Goal: Transaction & Acquisition: Purchase product/service

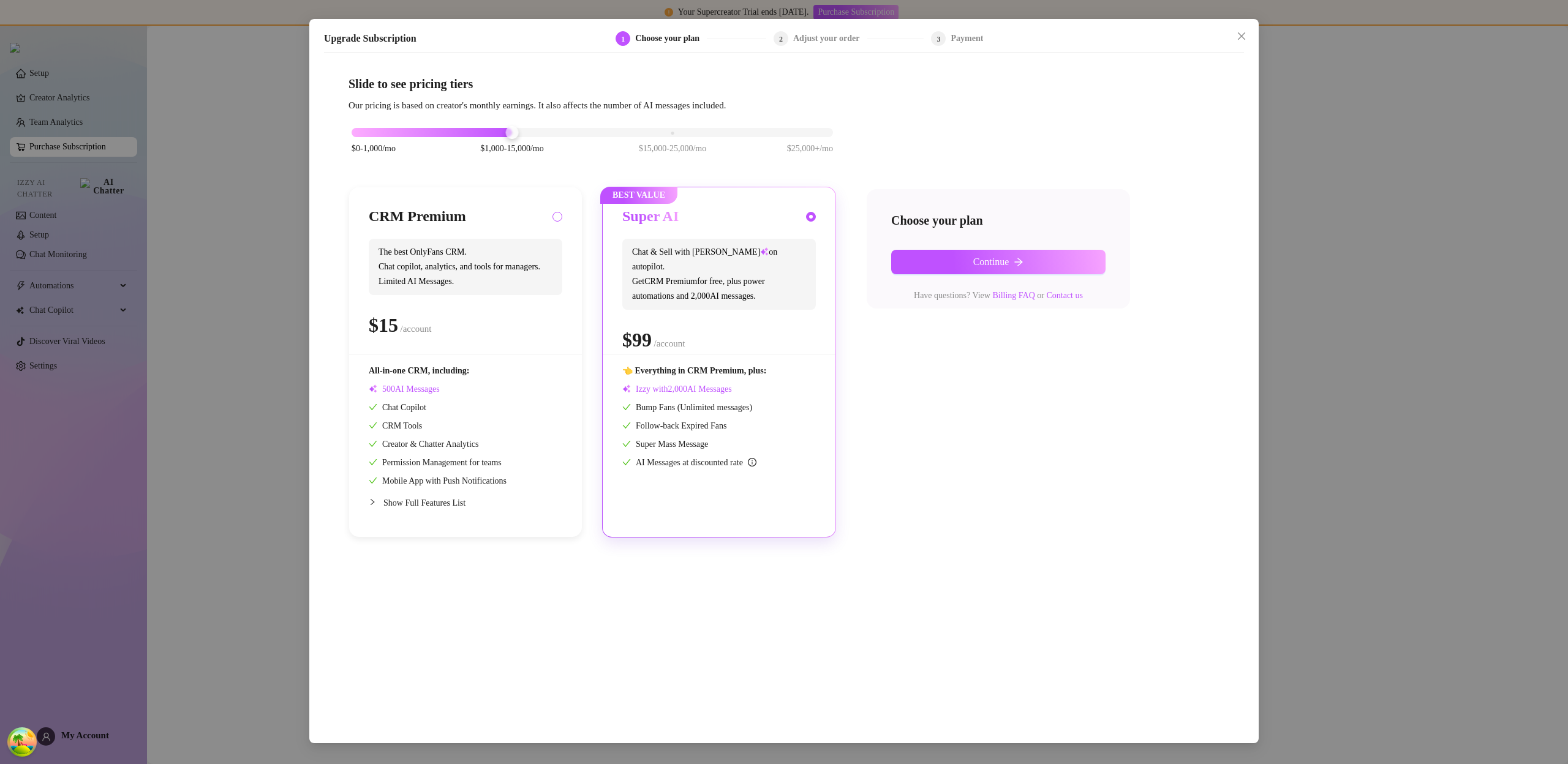
click at [559, 216] on input "radio" at bounding box center [558, 217] width 5 height 8
radio input "true"
radio input "false"
click at [963, 261] on button "Continue" at bounding box center [998, 262] width 214 height 24
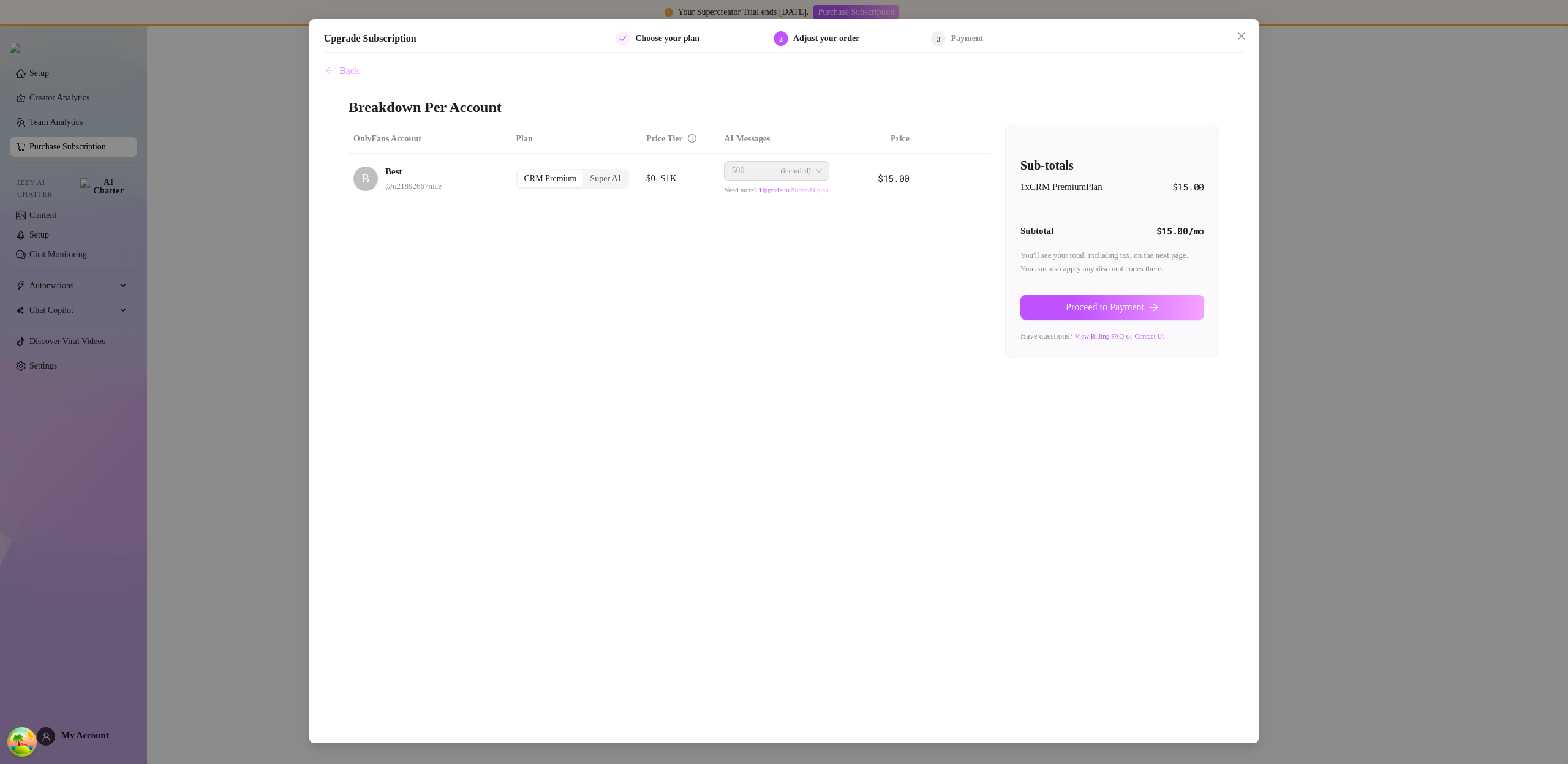
click at [334, 70] on icon "arrow-left" at bounding box center [329, 70] width 9 height 9
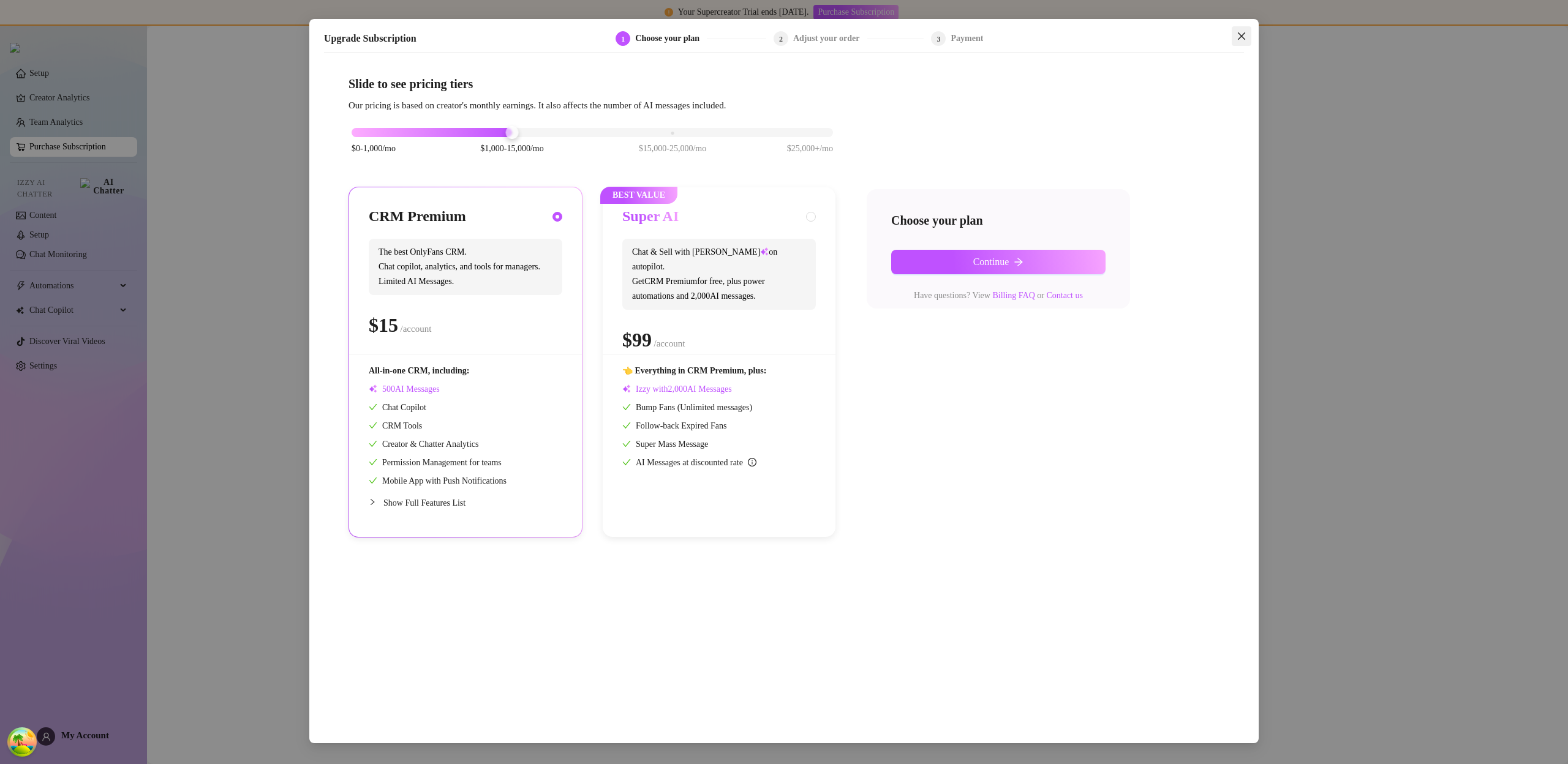
click at [1240, 36] on icon "close" at bounding box center [1241, 36] width 9 height 9
